Goal: Task Accomplishment & Management: Complete application form

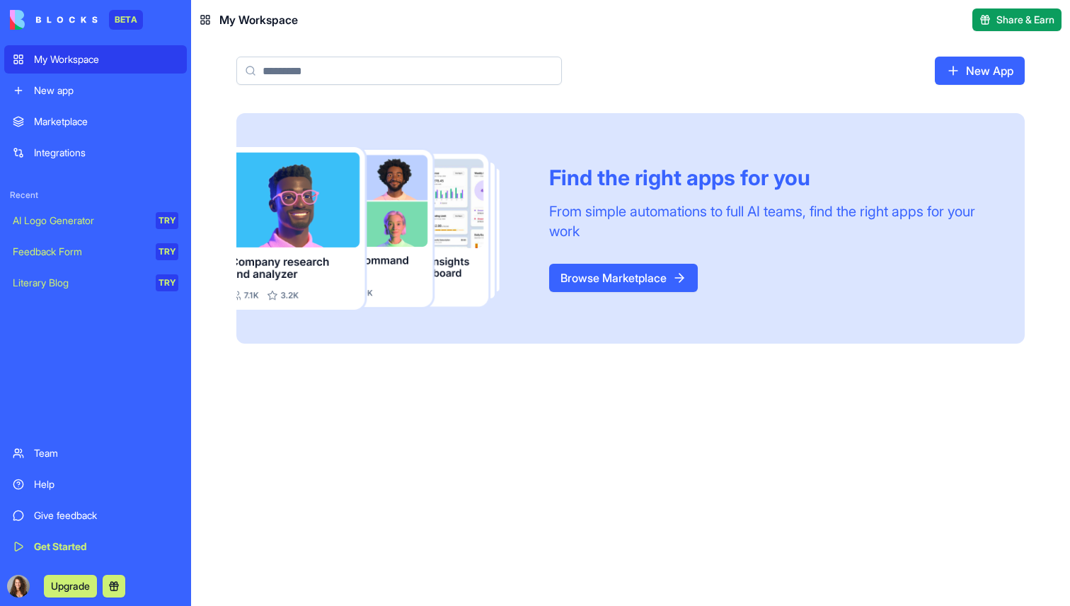
click at [85, 93] on div "New app" at bounding box center [106, 90] width 144 height 14
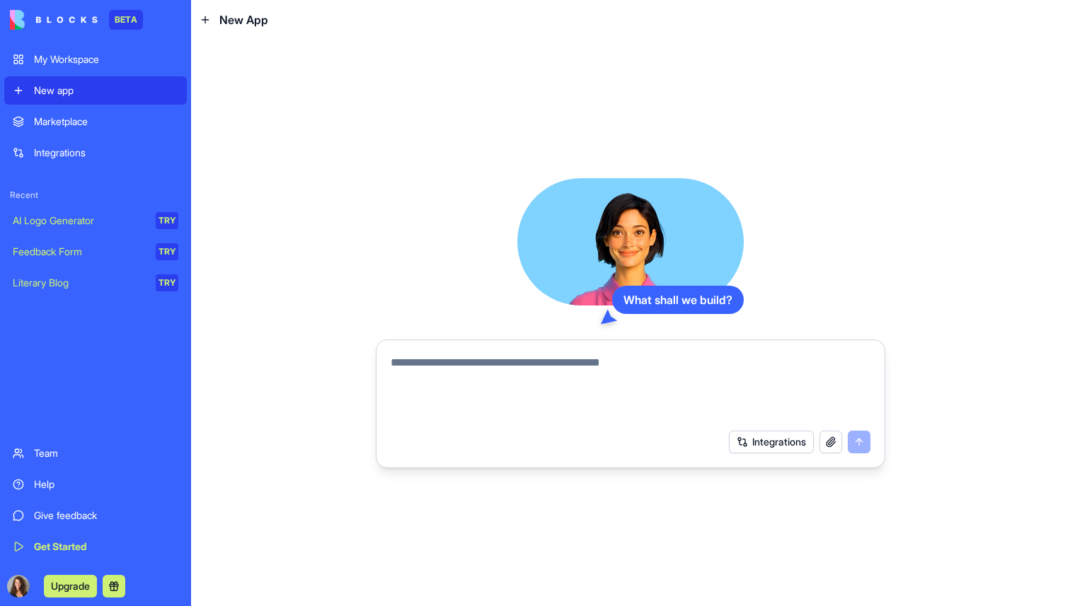
click at [470, 359] on textarea at bounding box center [630, 388] width 480 height 68
click at [470, 363] on textarea at bounding box center [630, 388] width 480 height 68
paste textarea "**********"
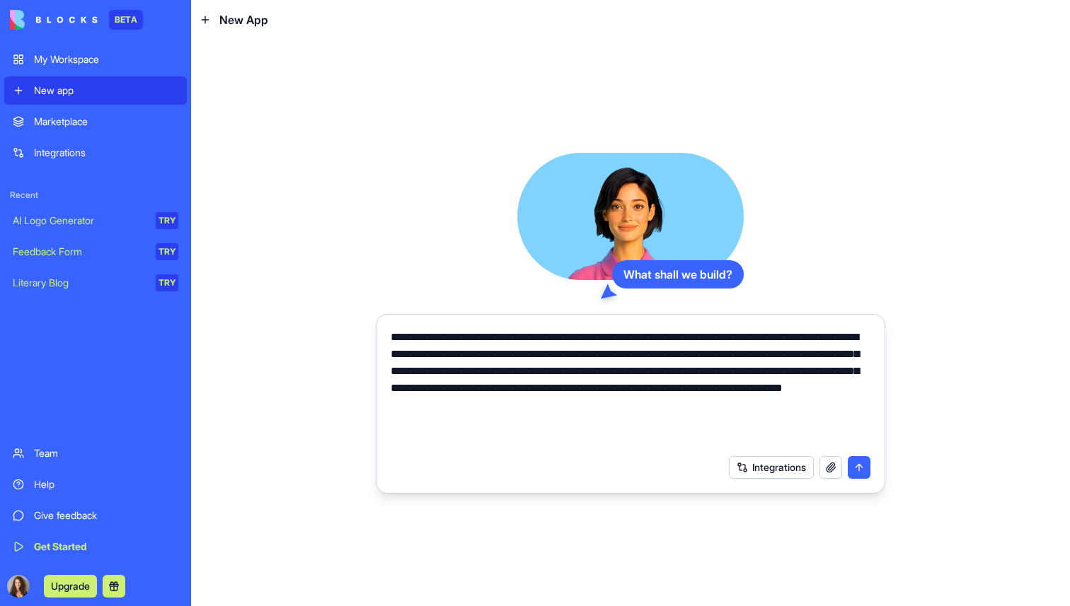
paste textarea "**********"
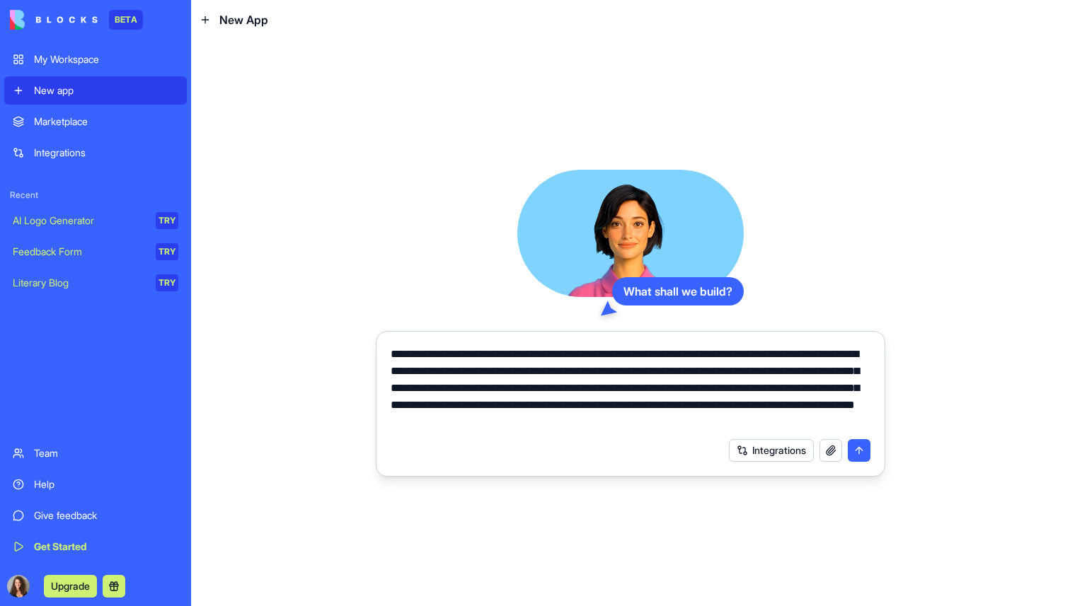
type textarea "**********"
click at [858, 451] on button "submit" at bounding box center [858, 450] width 23 height 23
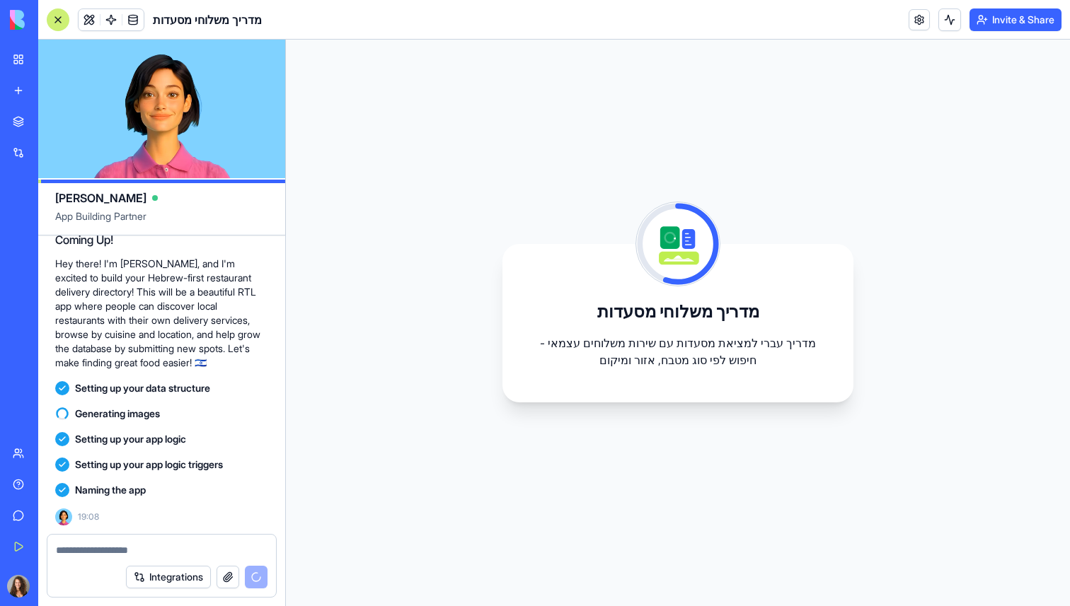
scroll to position [361, 0]
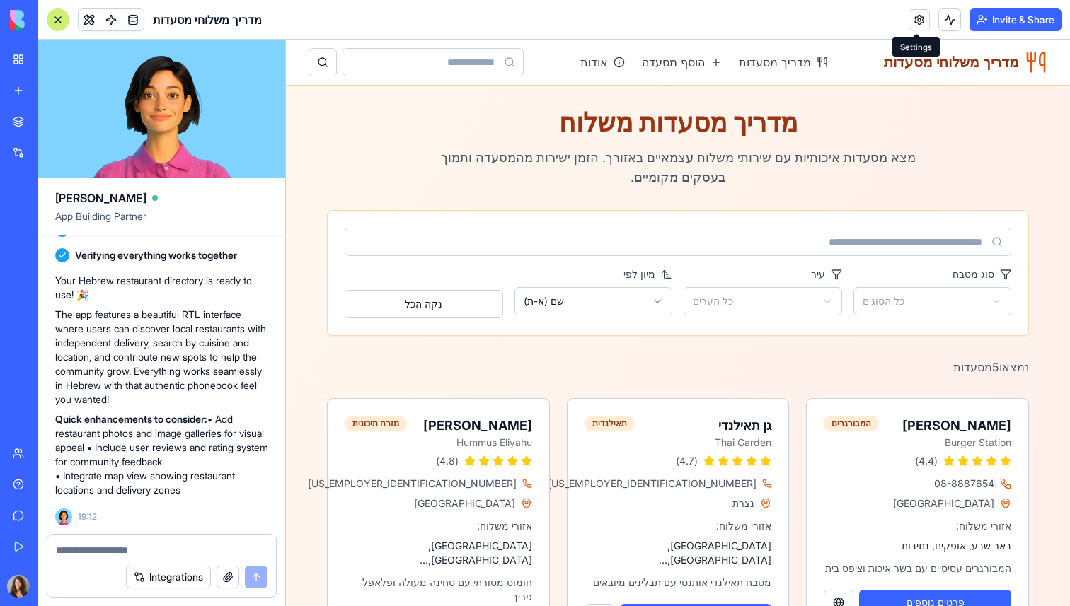
click at [917, 21] on link at bounding box center [918, 19] width 21 height 21
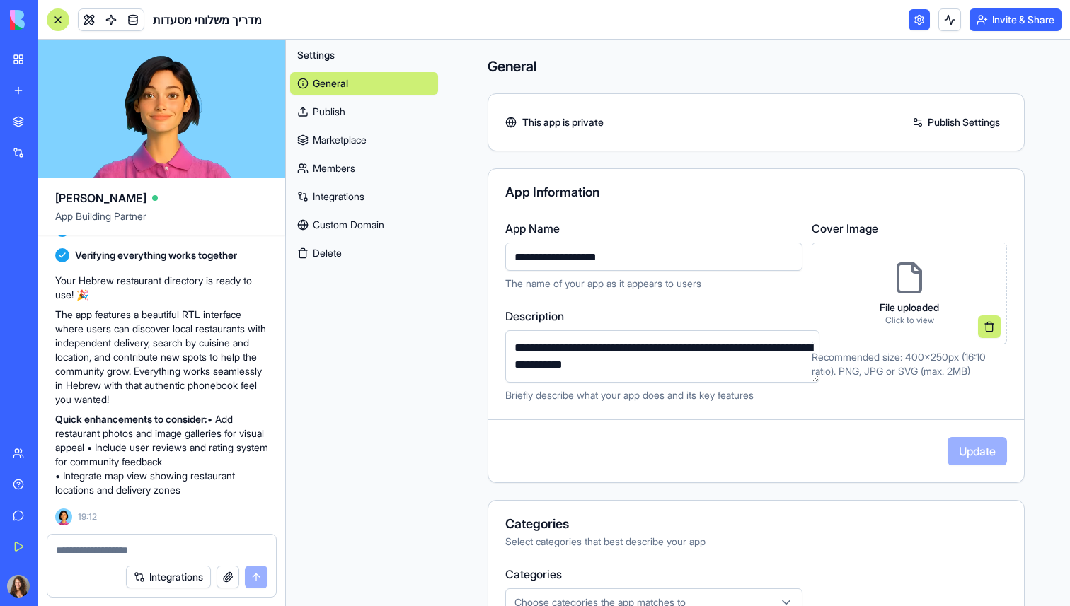
click at [916, 18] on link at bounding box center [918, 19] width 21 height 21
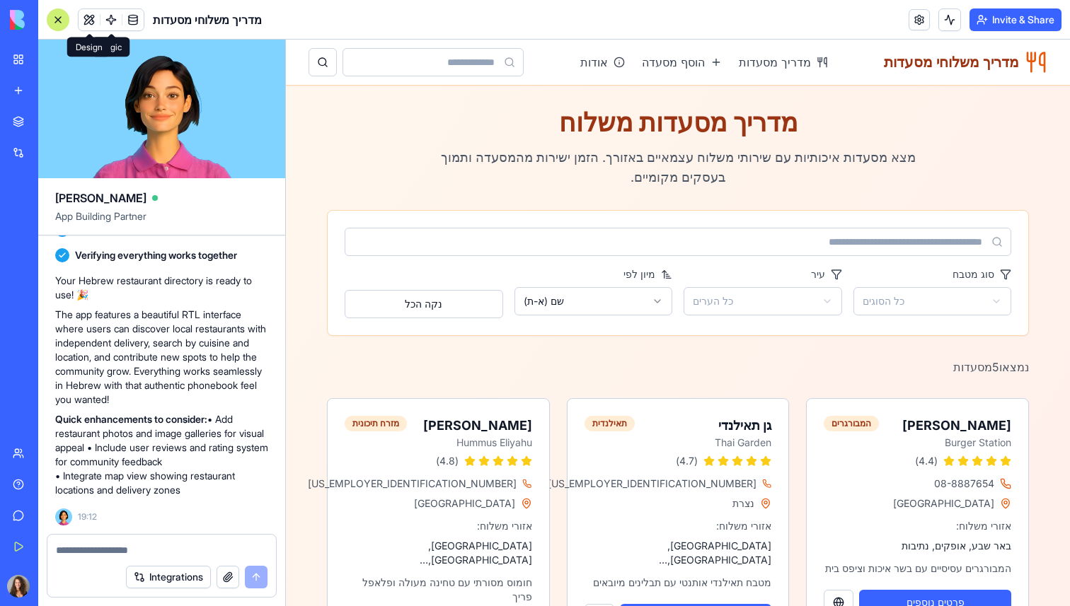
click at [91, 25] on button at bounding box center [89, 19] width 21 height 21
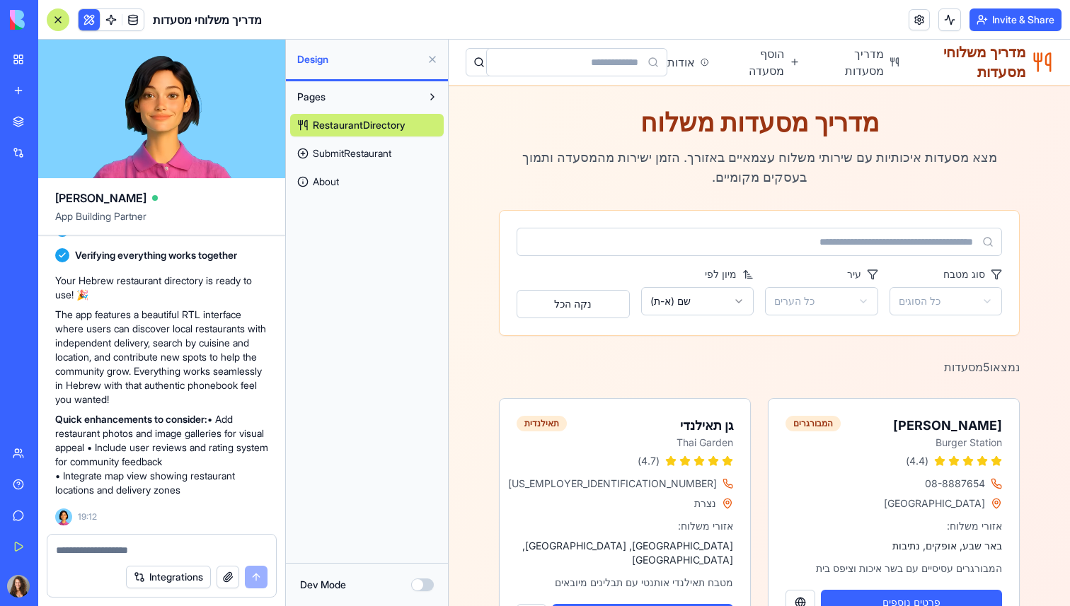
click at [91, 25] on button at bounding box center [89, 19] width 21 height 21
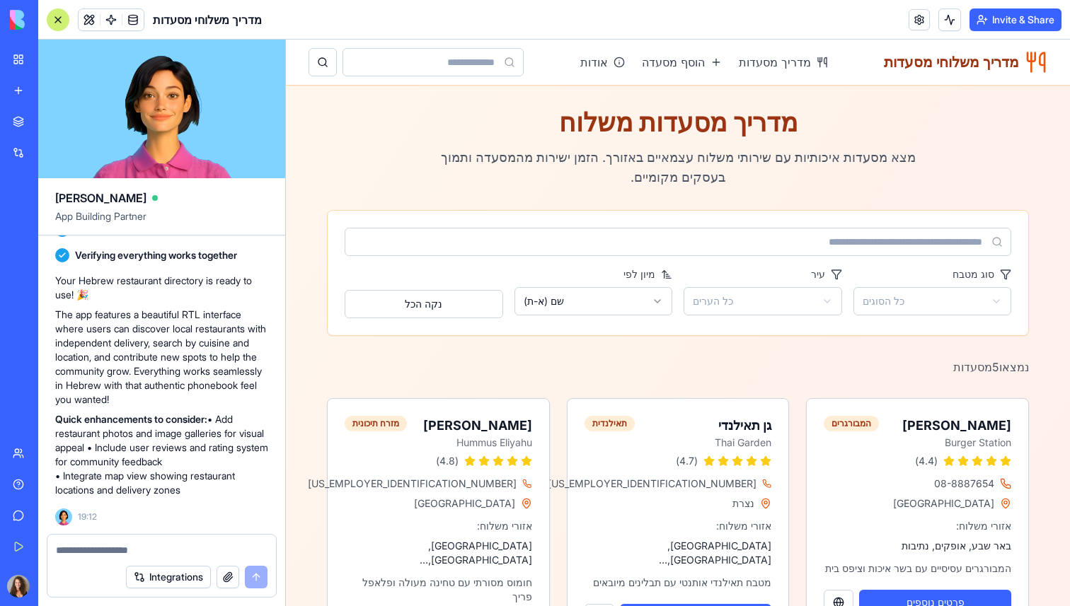
click at [52, 484] on div "Help" at bounding box center [43, 484] width 18 height 14
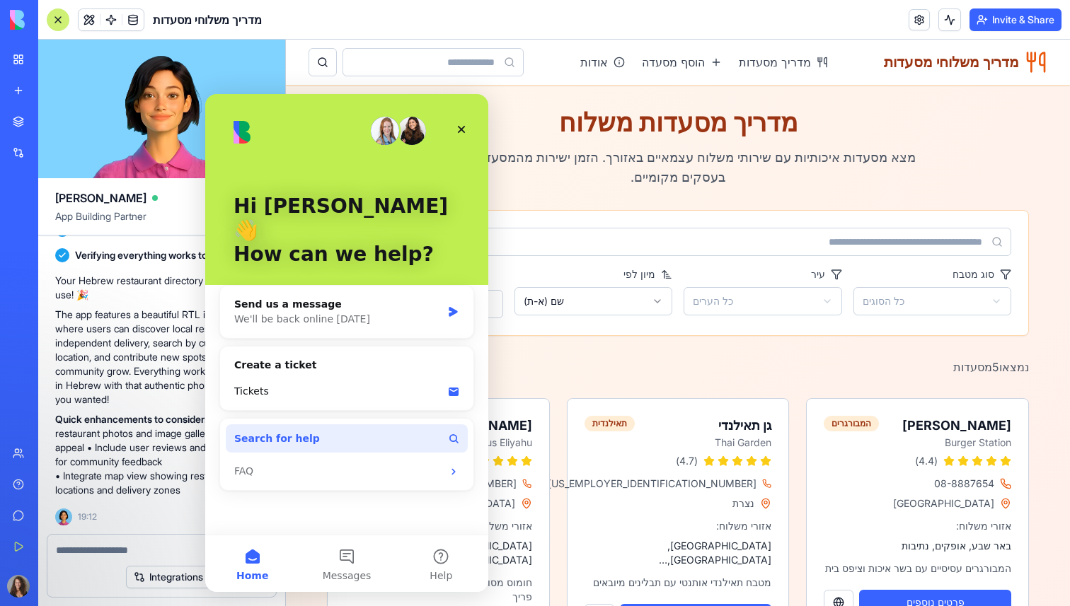
click at [327, 424] on button "Search for help" at bounding box center [347, 438] width 242 height 28
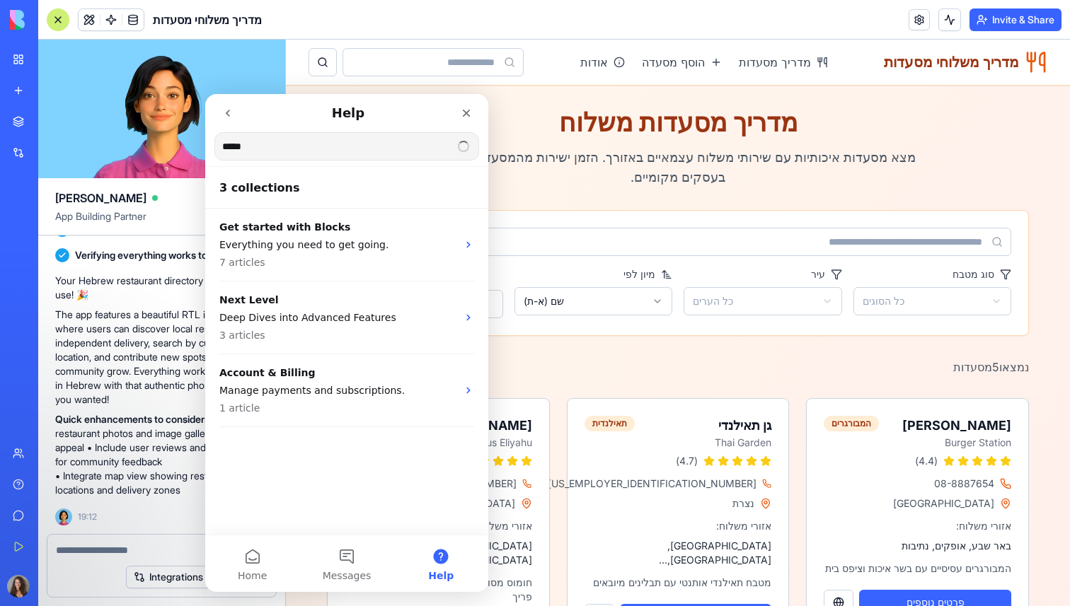
type input "******"
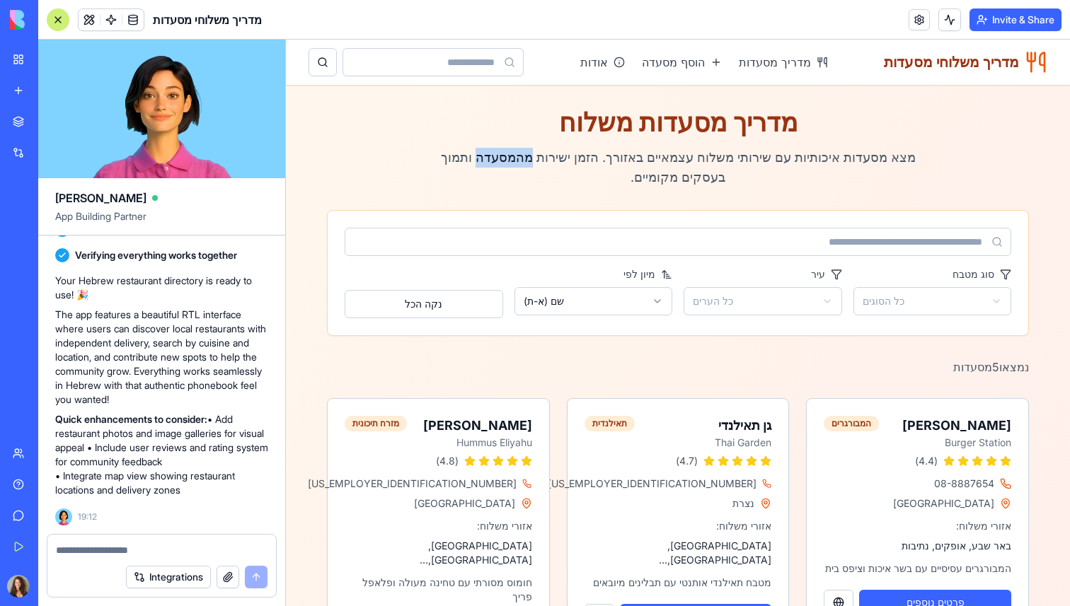
click at [388, 149] on div "מדריך מסעדות משלוח מצא מסעדות איכותיות עם שירותי משלוח עצמאיים באזורך. הזמן ישי…" at bounding box center [678, 147] width 702 height 79
click at [997, 22] on button "Invite & Share" at bounding box center [1015, 19] width 92 height 23
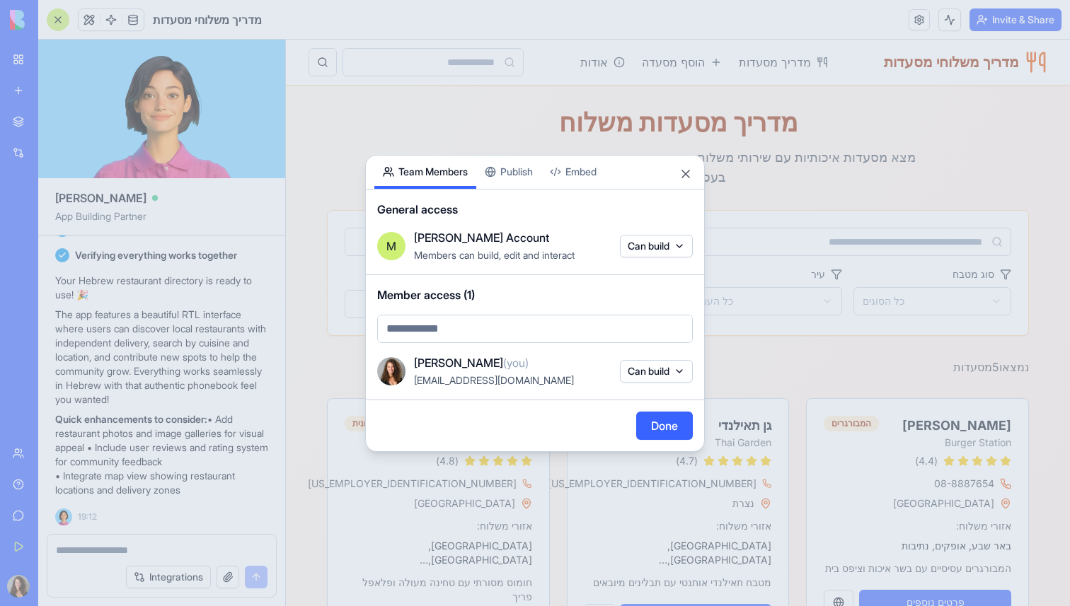
click at [531, 181] on div "Share App Team Members Publish Embed General access M [PERSON_NAME] Account Mem…" at bounding box center [535, 303] width 340 height 297
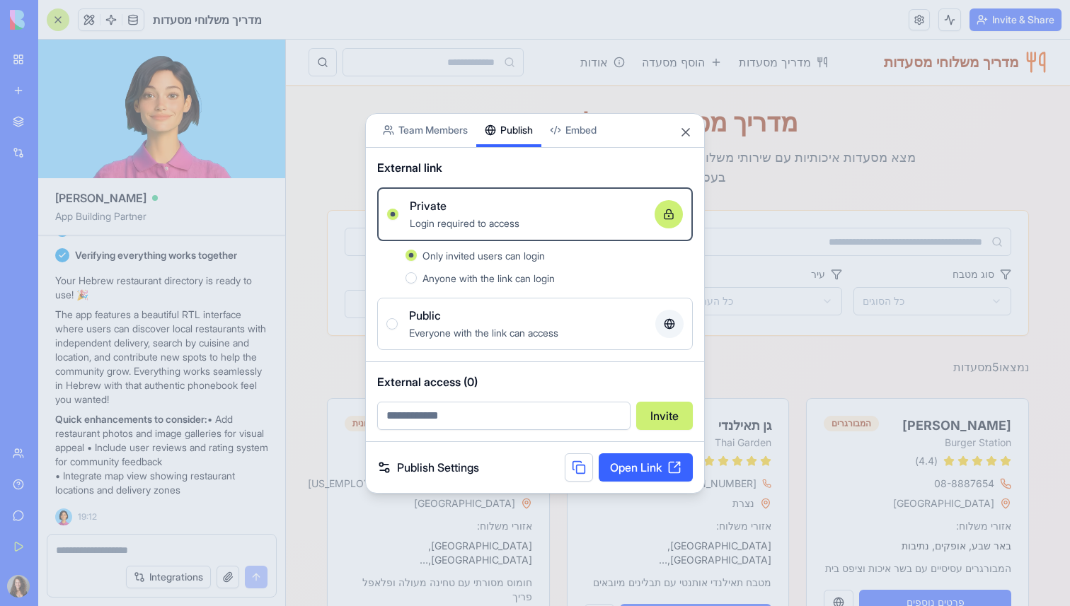
click at [493, 320] on div "Public" at bounding box center [526, 315] width 235 height 17
click at [398, 320] on button "Public Everyone with the link can access" at bounding box center [391, 323] width 11 height 11
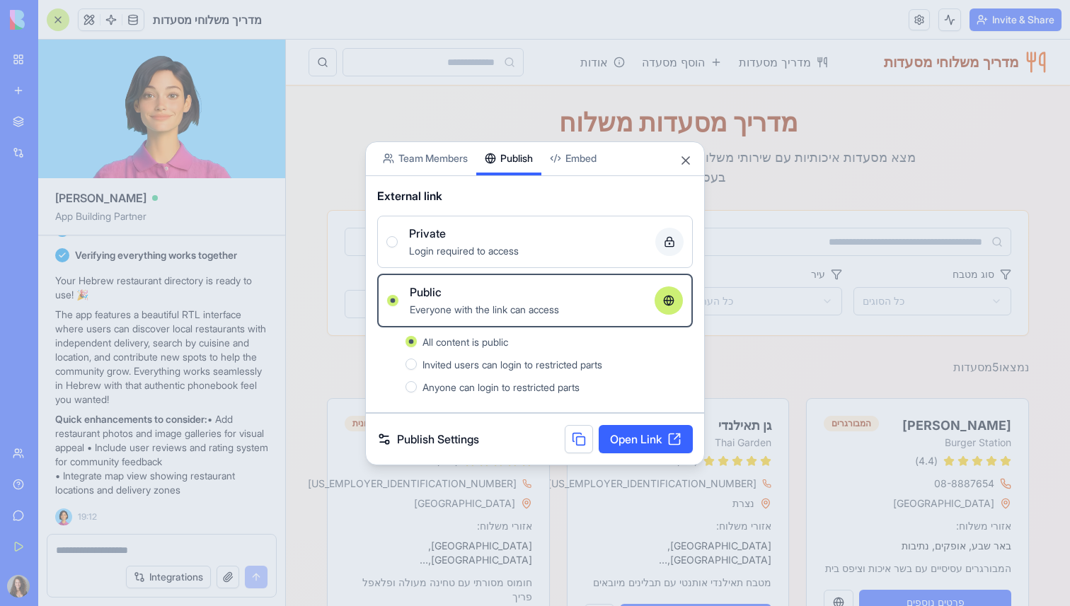
click at [494, 366] on span "Invited users can login to restricted parts" at bounding box center [512, 365] width 180 height 12
click at [417, 366] on button "Invited users can login to restricted parts" at bounding box center [410, 364] width 11 height 11
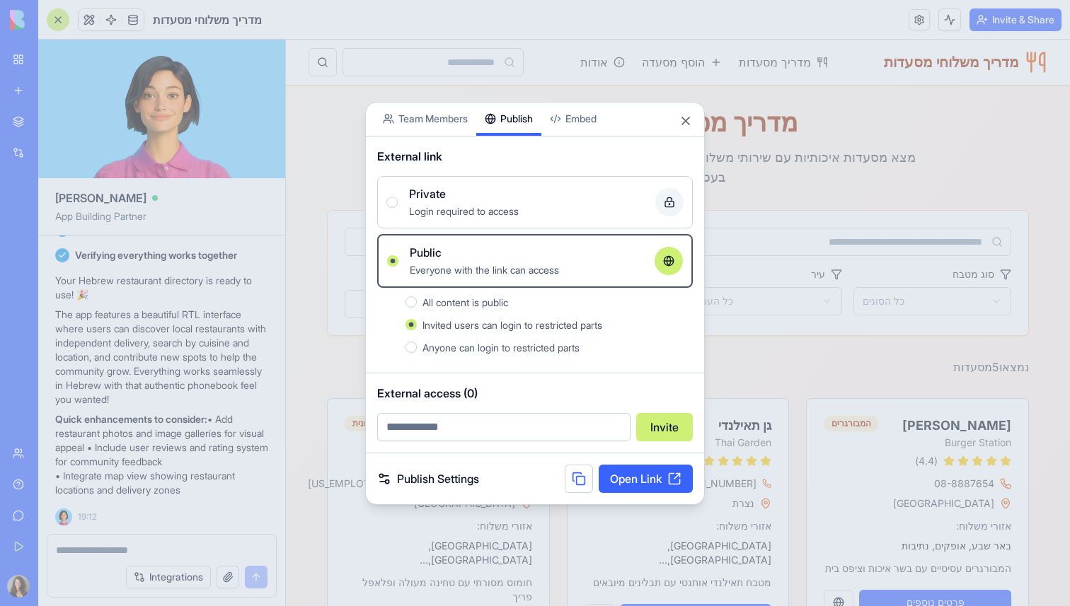
click at [489, 307] on span "All content is public" at bounding box center [465, 302] width 86 height 12
click at [417, 307] on button "All content is public" at bounding box center [410, 301] width 11 height 11
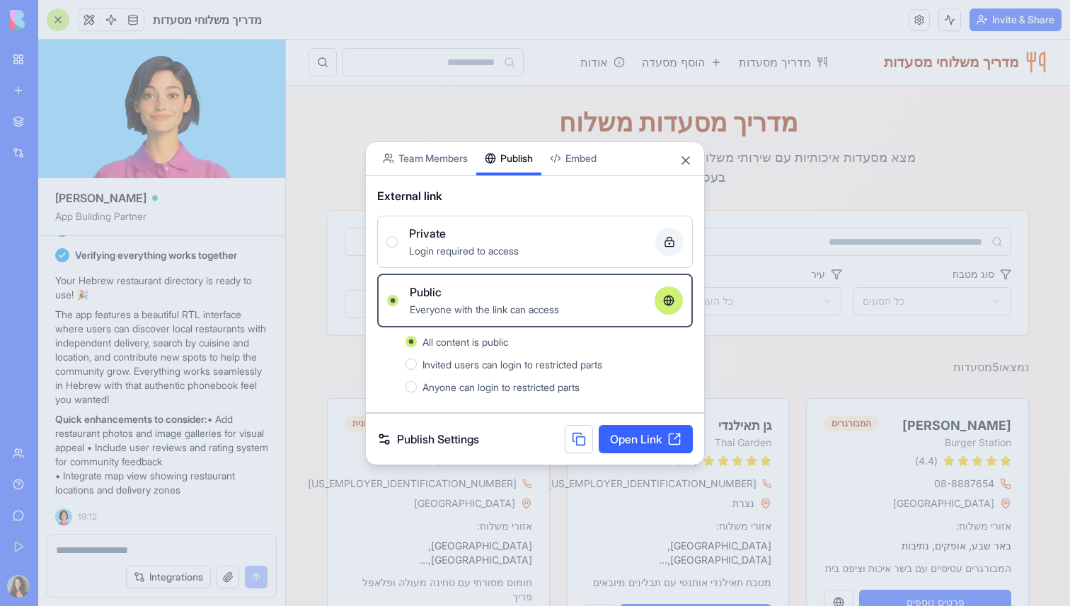
click at [441, 440] on link "Publish Settings" at bounding box center [428, 439] width 102 height 17
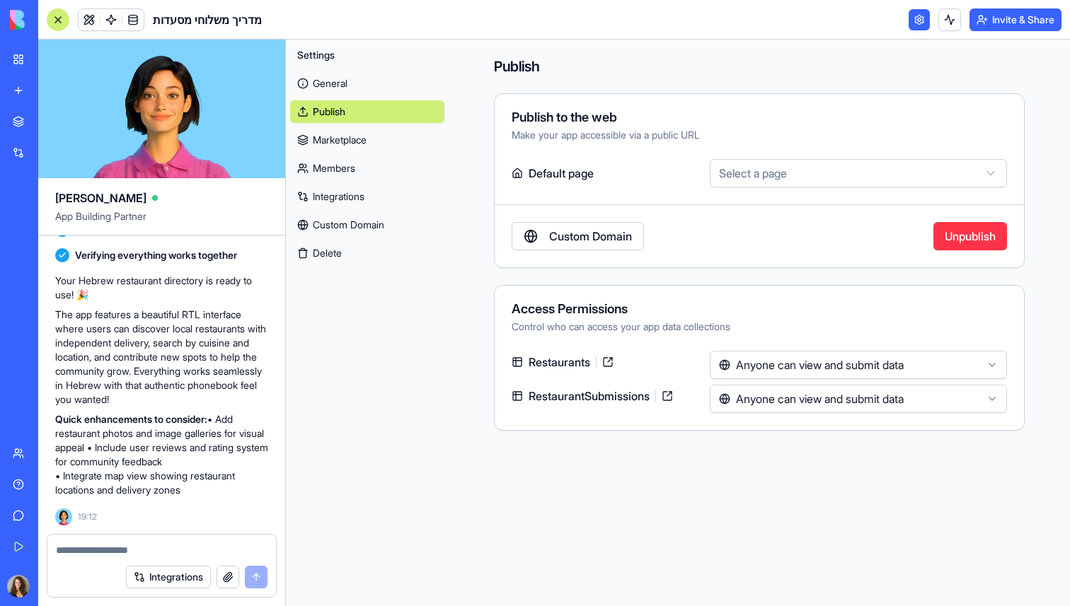
click at [376, 86] on link "General" at bounding box center [367, 83] width 154 height 23
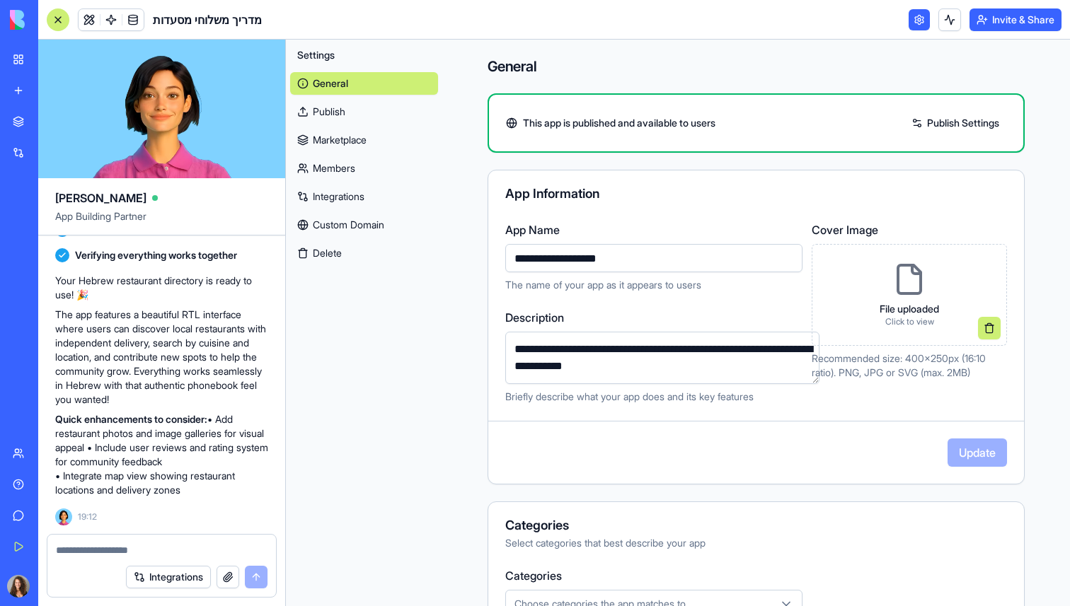
click at [915, 19] on link at bounding box center [918, 19] width 21 height 21
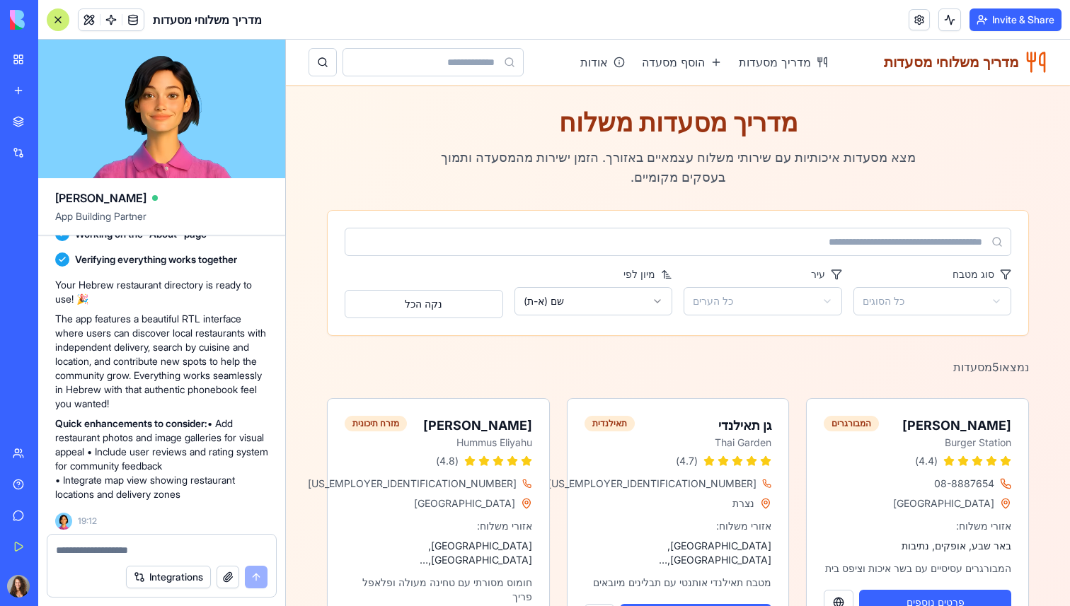
scroll to position [621, 0]
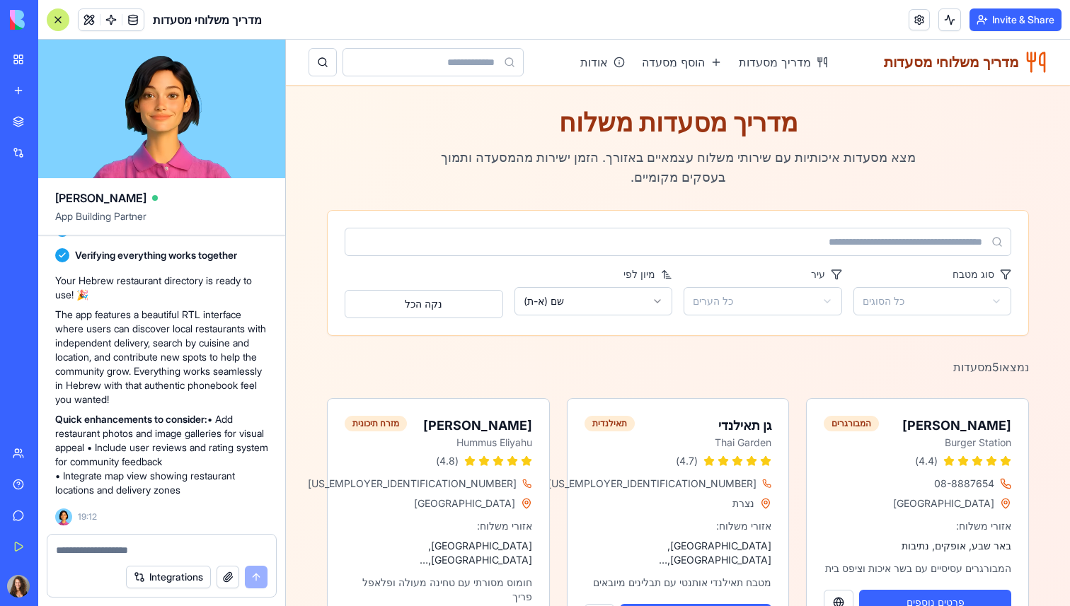
click at [155, 552] on textarea at bounding box center [162, 550] width 212 height 14
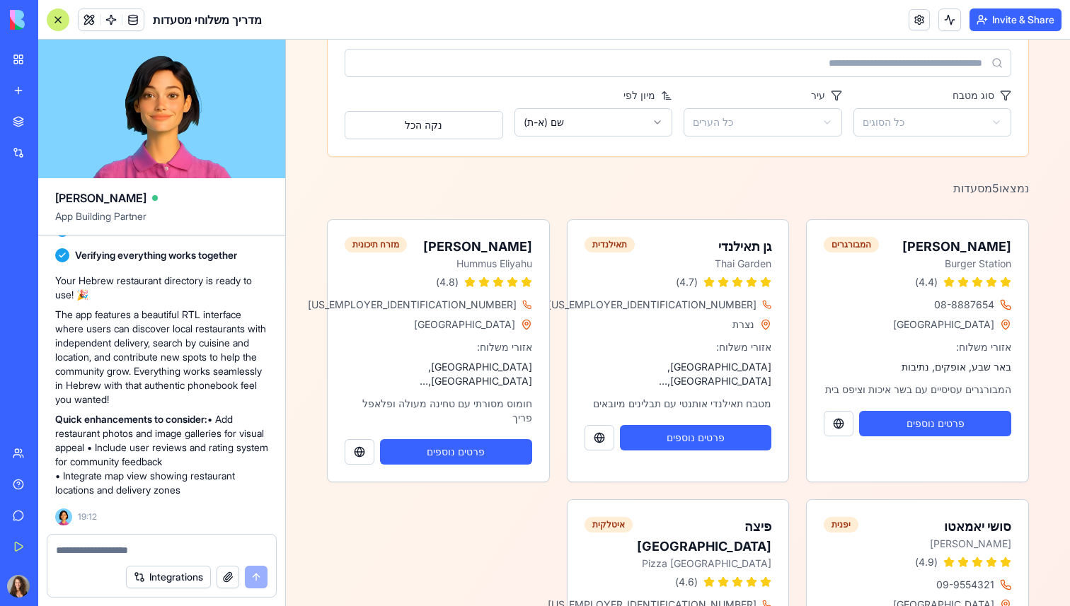
scroll to position [197, 0]
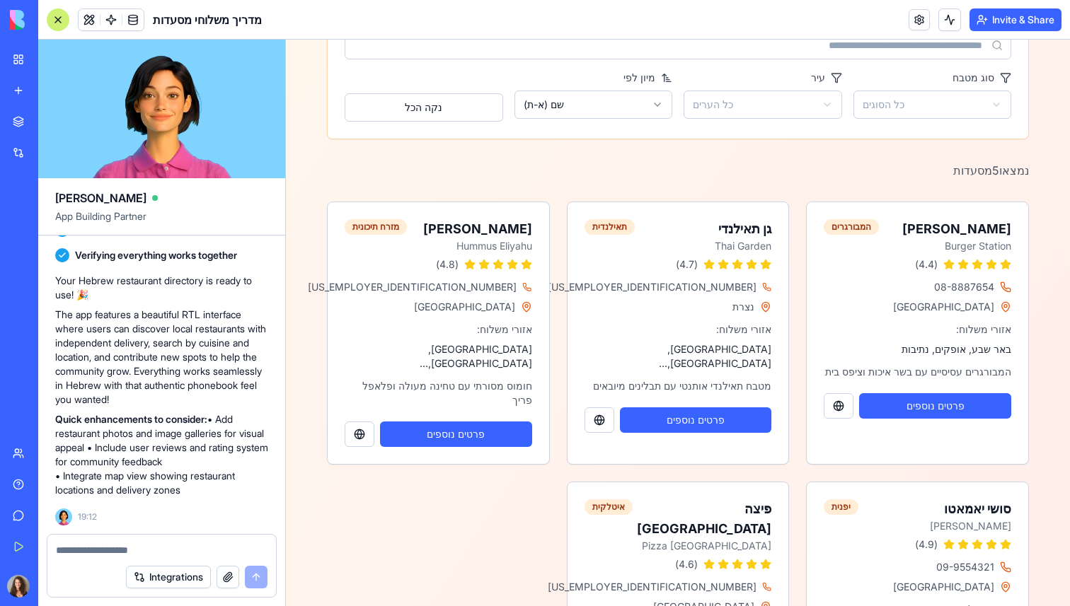
click at [210, 552] on textarea at bounding box center [162, 550] width 212 height 14
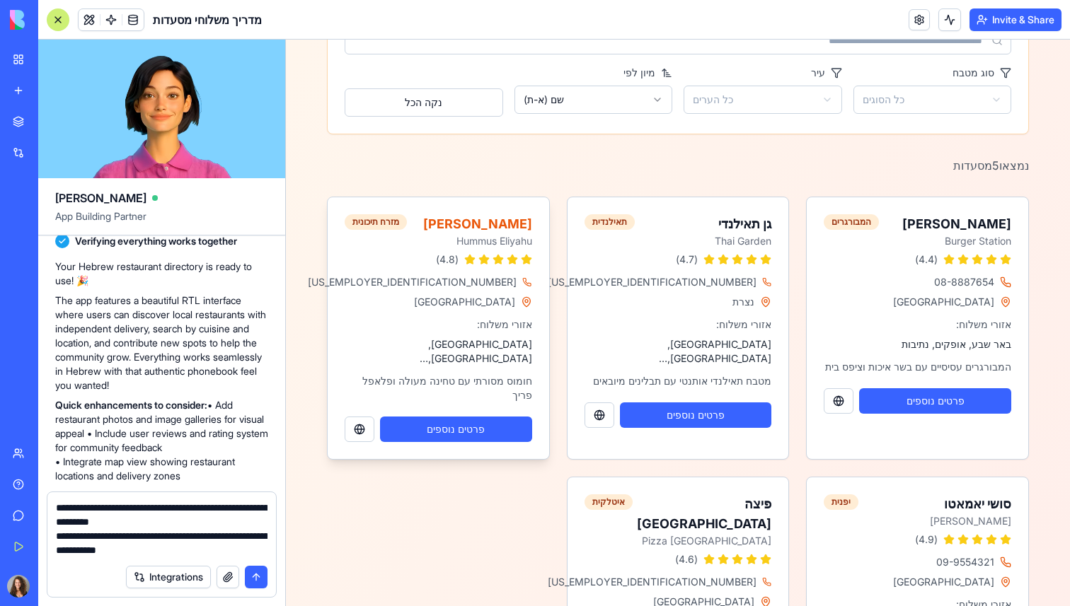
scroll to position [209, 0]
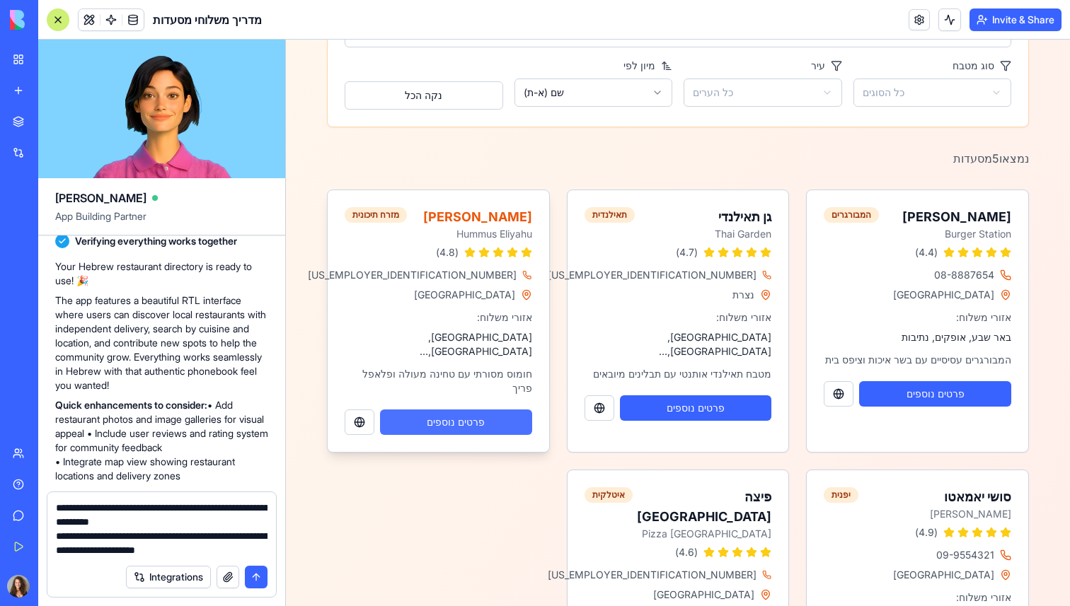
click at [475, 410] on button "פרטים נוספים" at bounding box center [456, 422] width 152 height 25
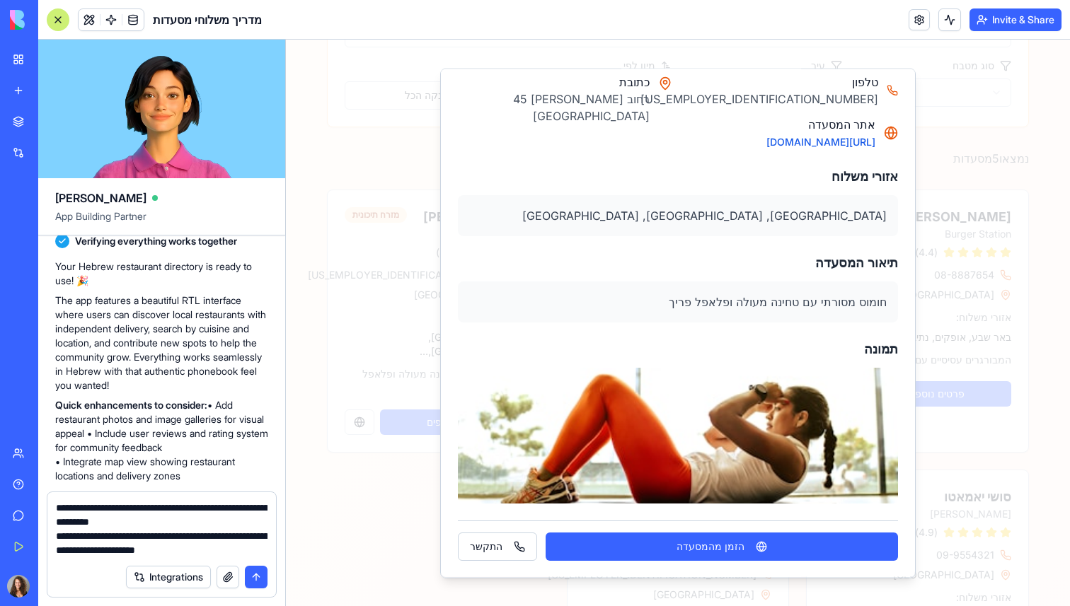
scroll to position [0, 0]
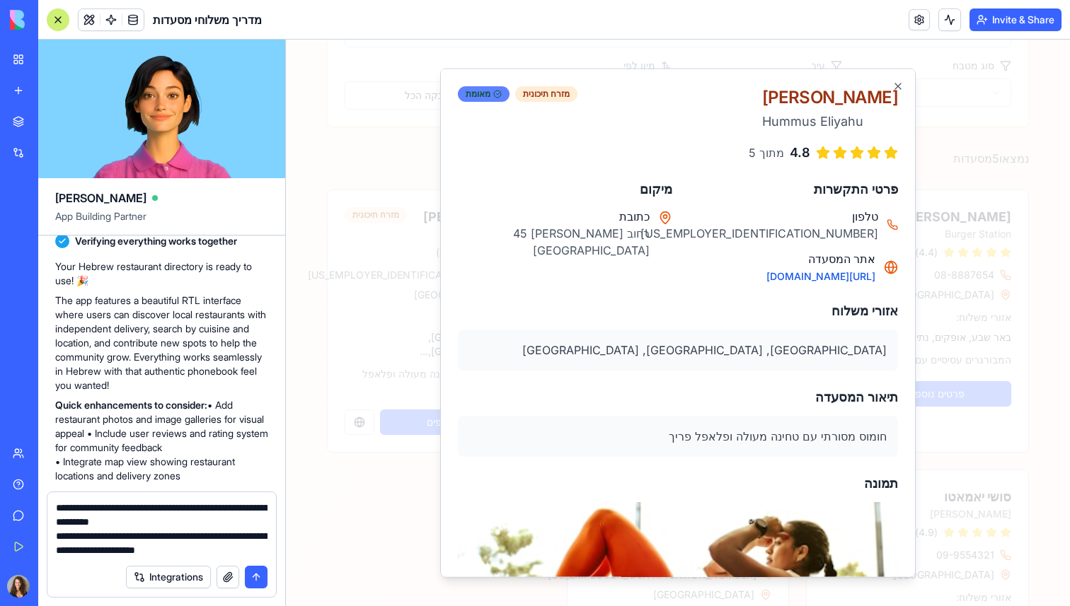
click at [487, 95] on div "מאומת" at bounding box center [484, 94] width 52 height 16
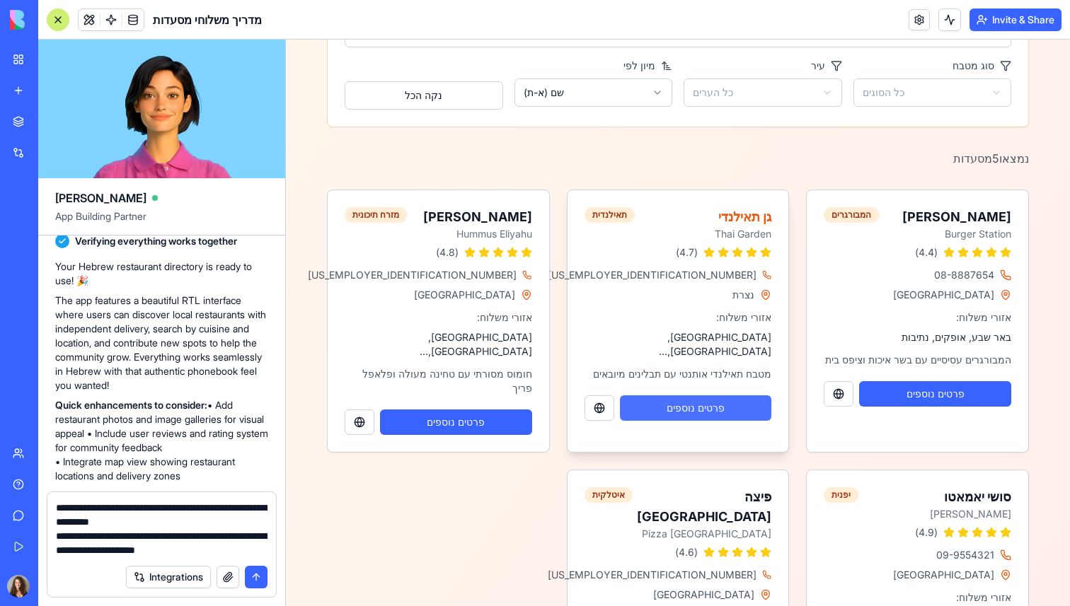
click at [668, 398] on button "פרטים נוספים" at bounding box center [696, 407] width 152 height 25
click at [209, 545] on textarea "**********" at bounding box center [162, 529] width 212 height 57
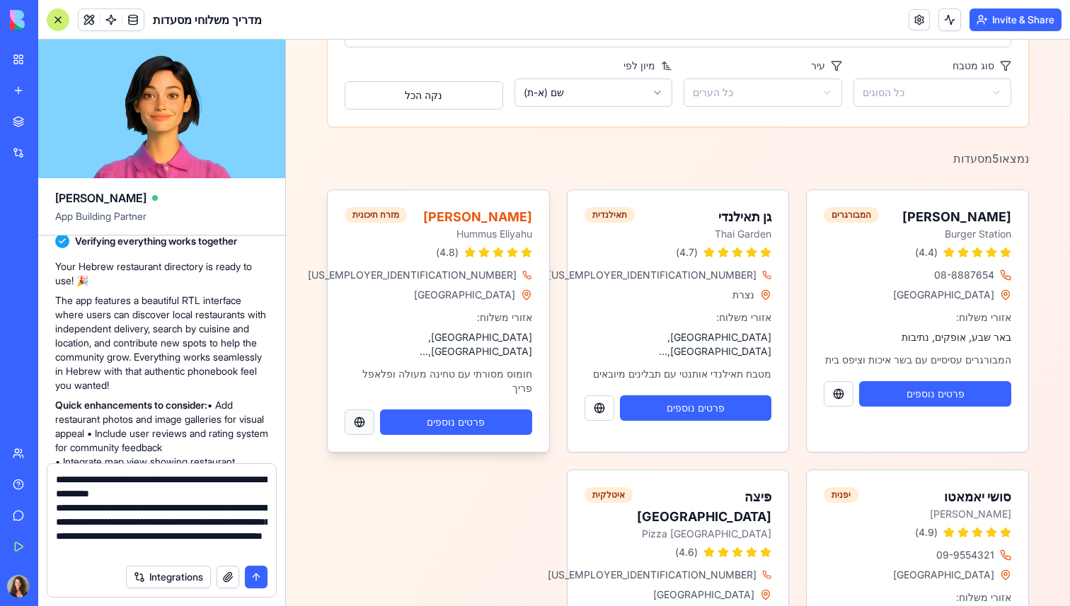
type textarea "**********"
click at [360, 411] on button at bounding box center [360, 422] width 30 height 25
click at [594, 395] on button at bounding box center [599, 407] width 30 height 25
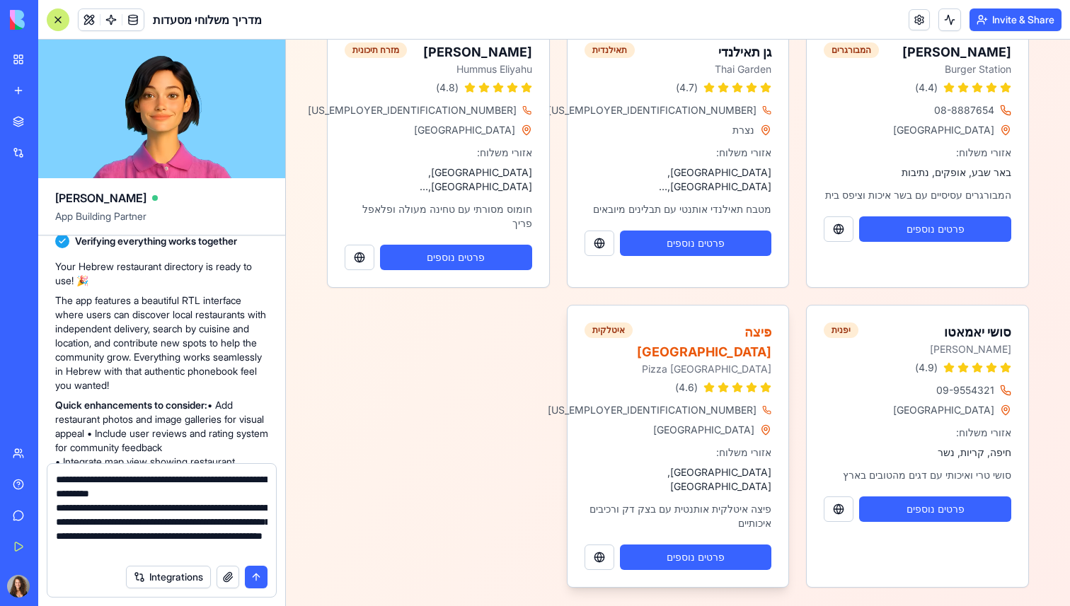
scroll to position [375, 0]
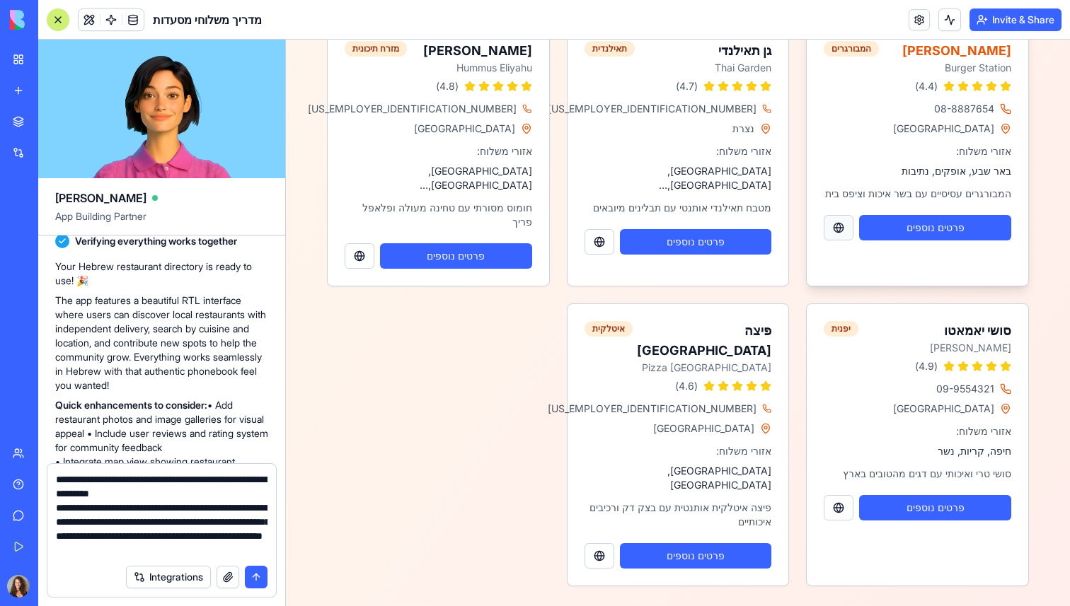
click at [838, 241] on button at bounding box center [838, 227] width 30 height 25
click at [604, 543] on button at bounding box center [599, 555] width 30 height 25
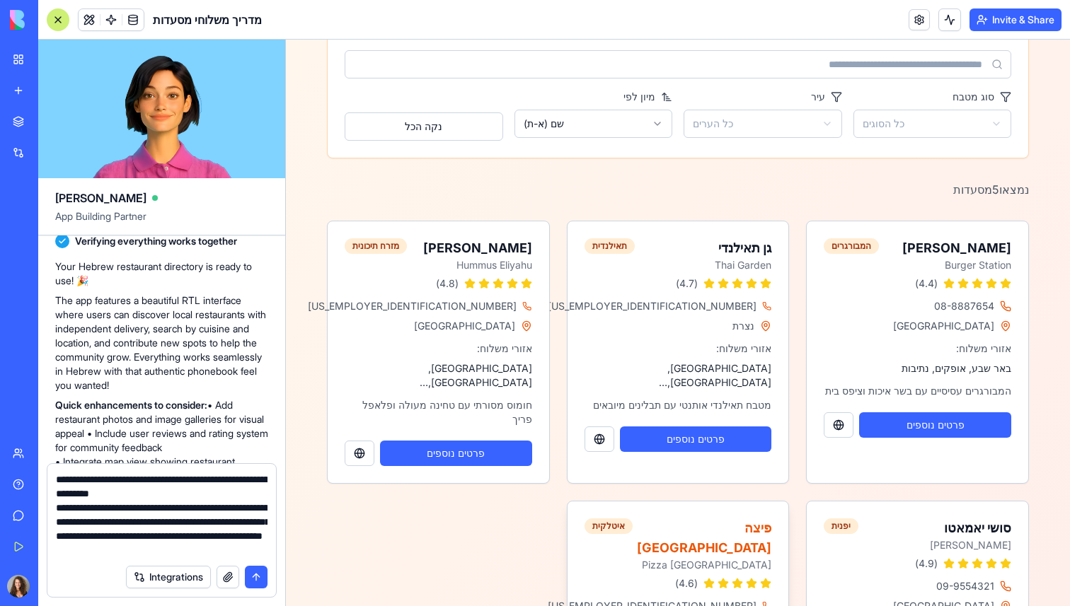
scroll to position [0, 0]
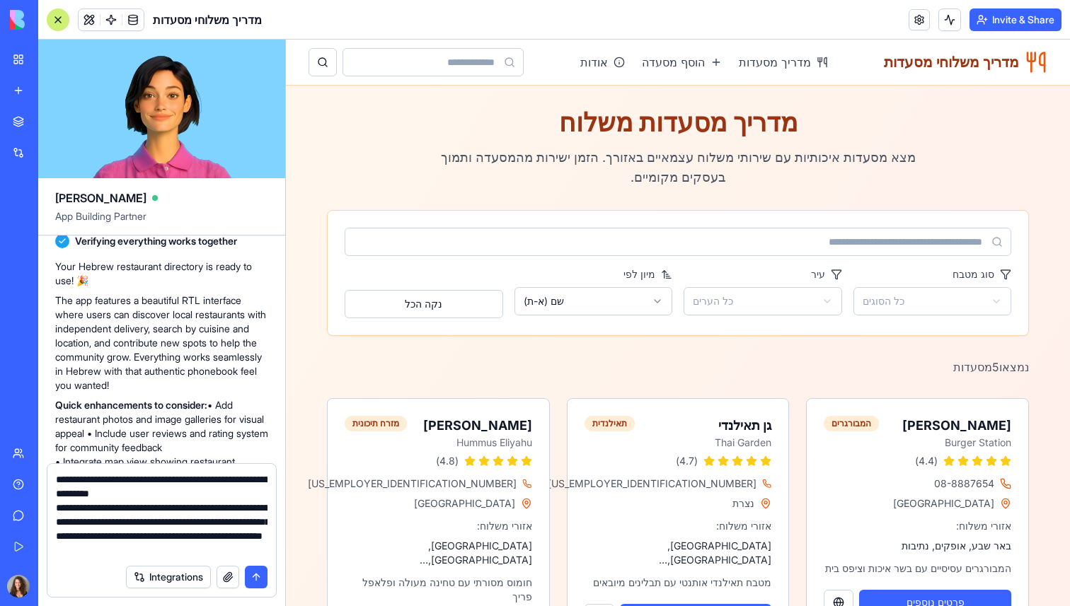
click at [255, 552] on textarea "**********" at bounding box center [162, 515] width 212 height 85
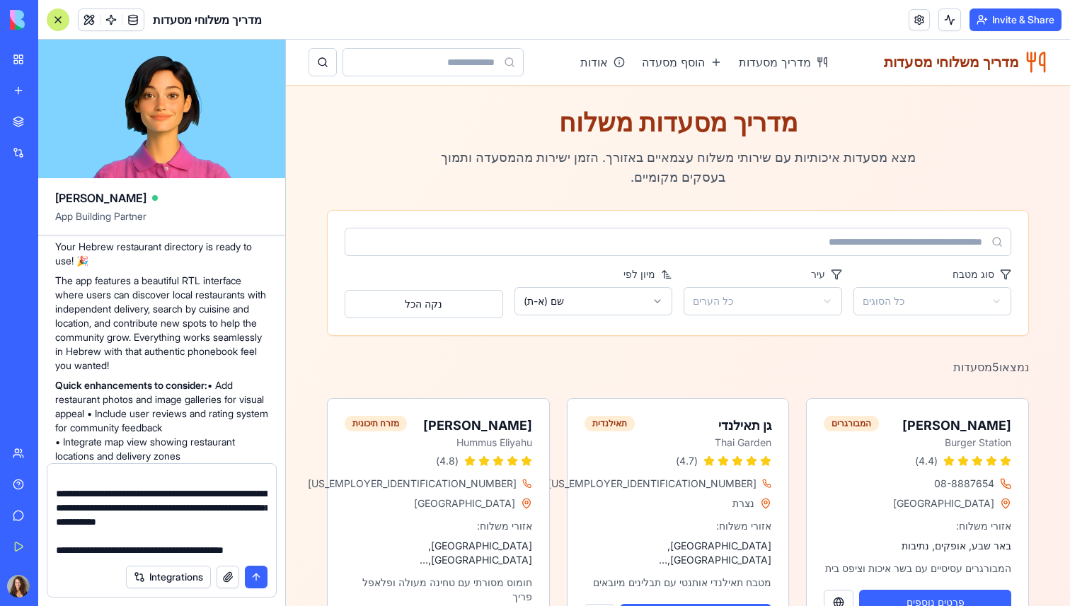
scroll to position [98, 0]
type textarea "**********"
